Goal: Find specific page/section: Find specific page/section

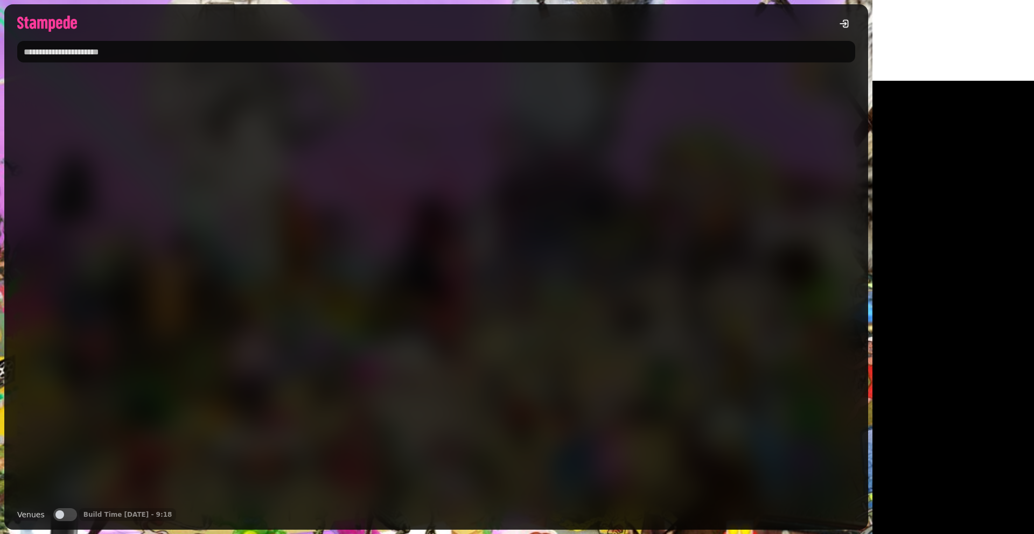
click at [114, 49] on input "text" at bounding box center [436, 52] width 838 height 22
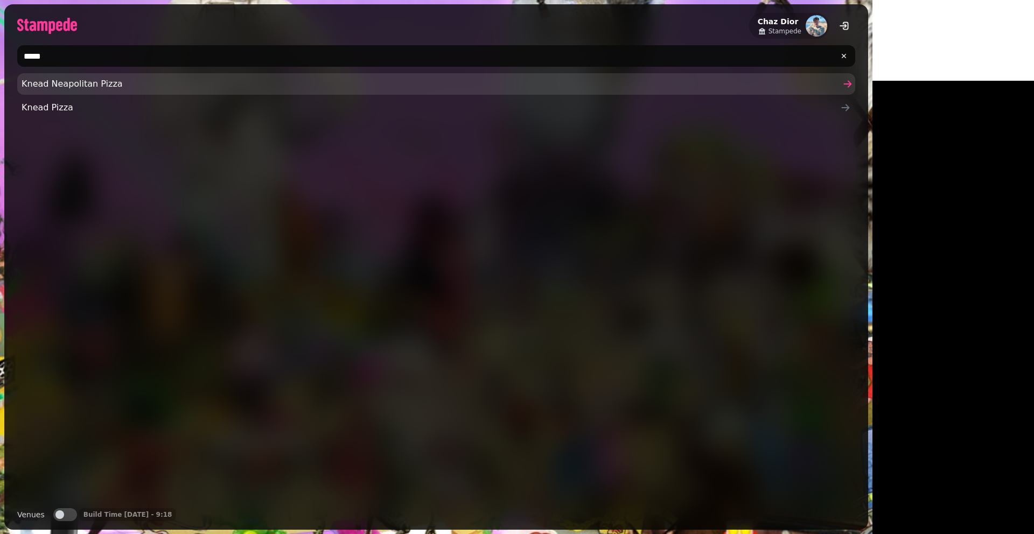
type input "*****"
click at [72, 85] on span "Knead Neapolitan Pizza" at bounding box center [431, 84] width 818 height 13
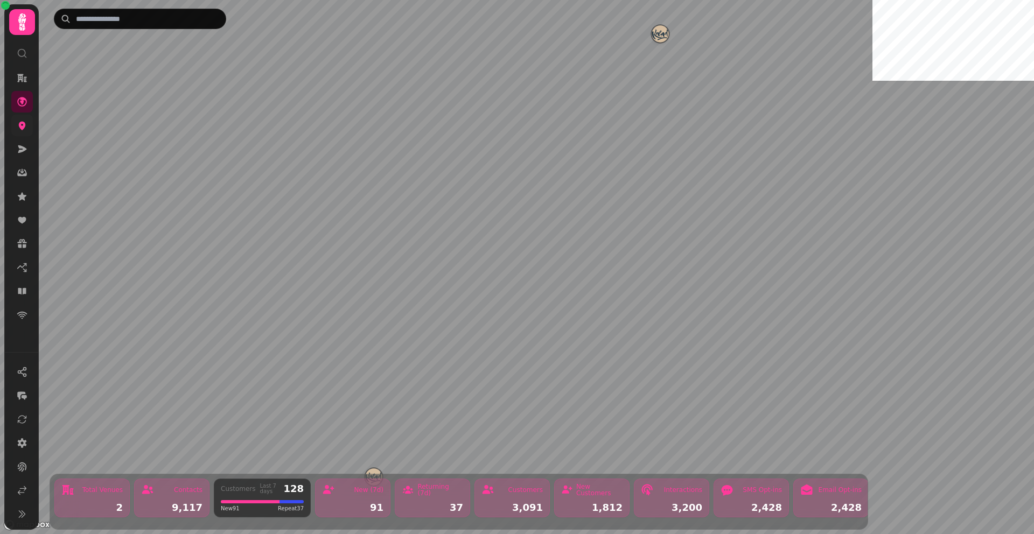
click at [21, 123] on icon at bounding box center [22, 126] width 7 height 9
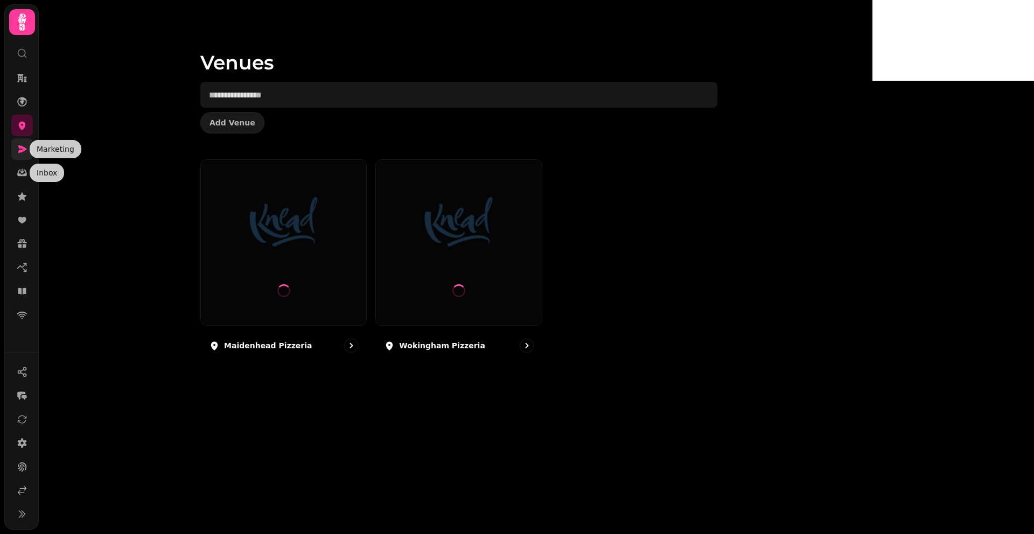
click at [21, 152] on icon at bounding box center [22, 149] width 9 height 8
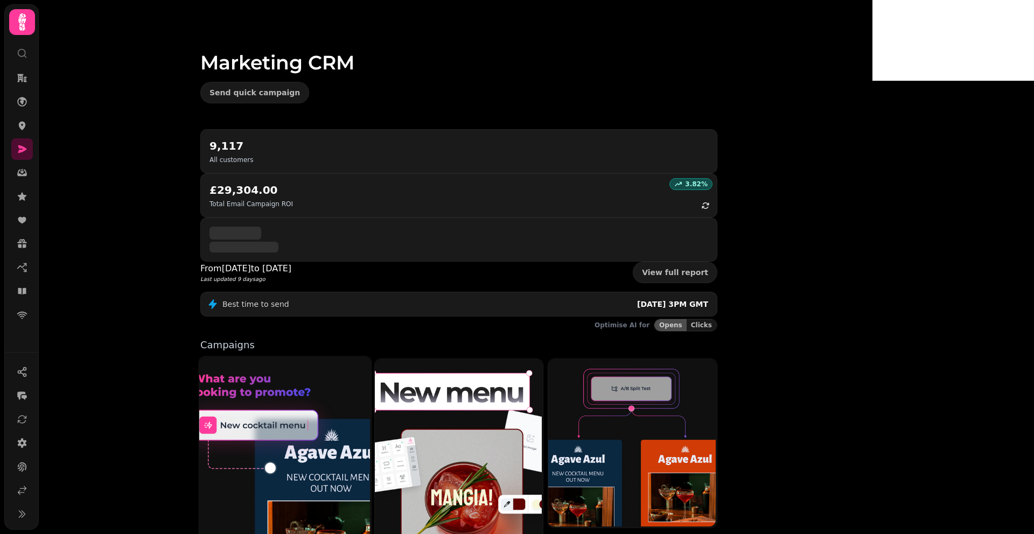
scroll to position [138, 0]
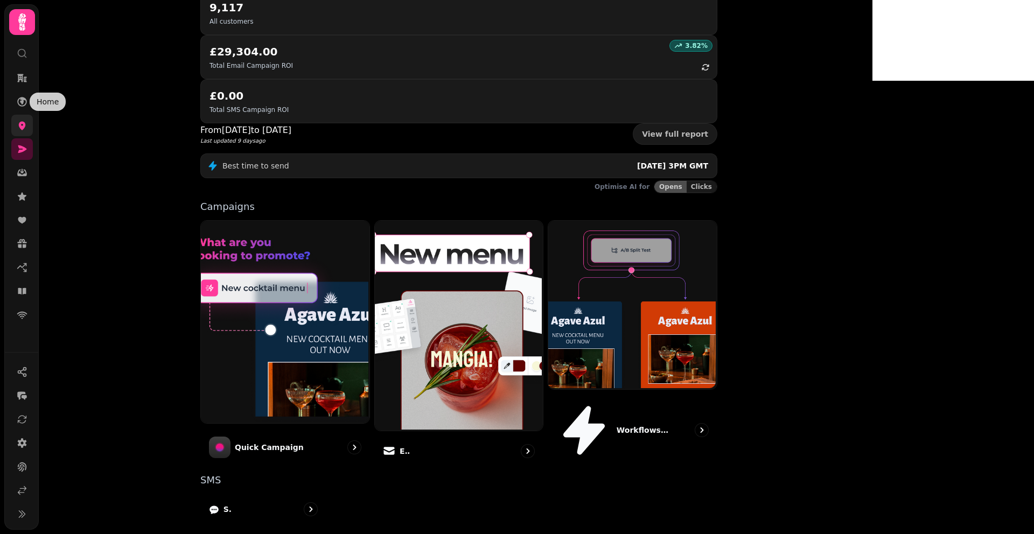
click at [22, 127] on icon at bounding box center [22, 126] width 7 height 9
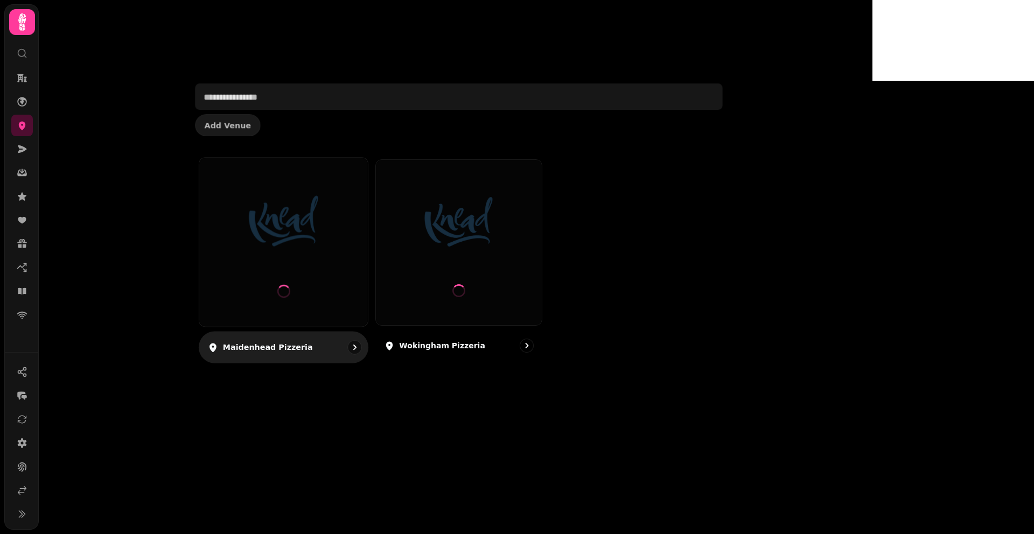
click at [347, 236] on img at bounding box center [283, 221] width 127 height 71
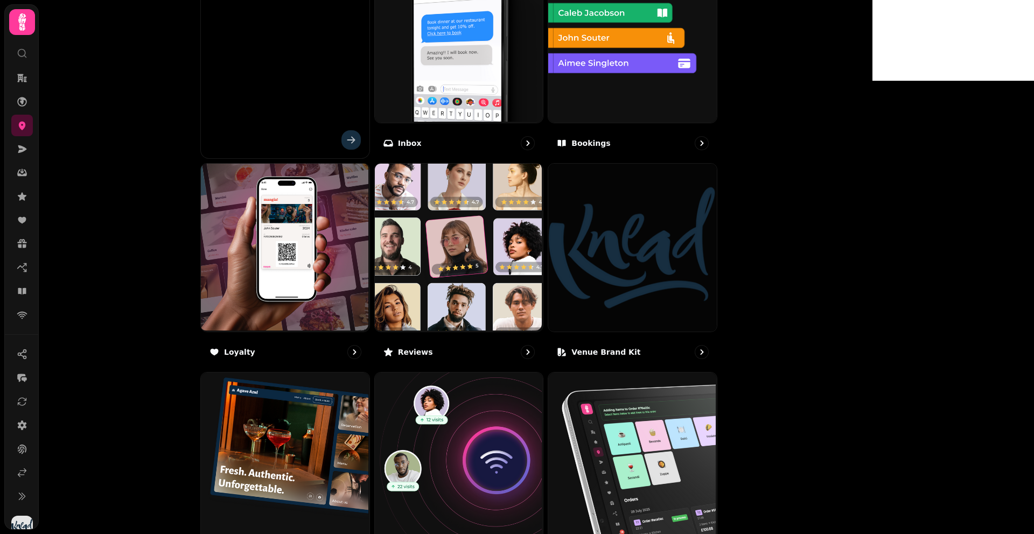
scroll to position [509, 0]
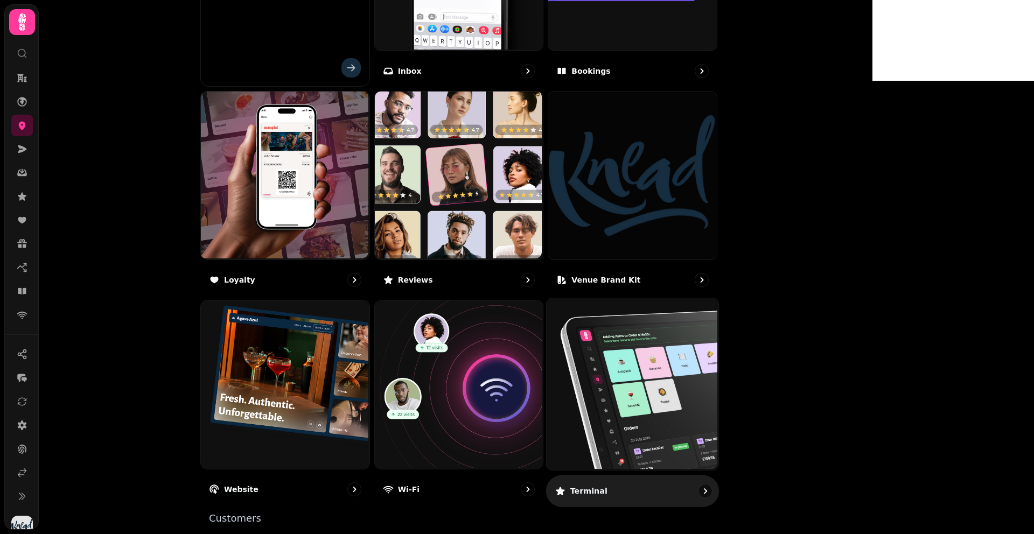
click at [669, 402] on img at bounding box center [631, 384] width 172 height 172
